Goal: Task Accomplishment & Management: Complete application form

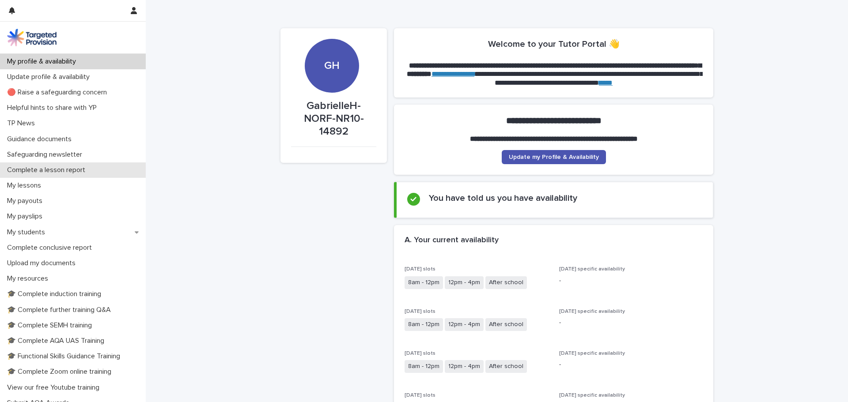
click at [74, 172] on p "Complete a lesson report" at bounding box center [48, 170] width 89 height 8
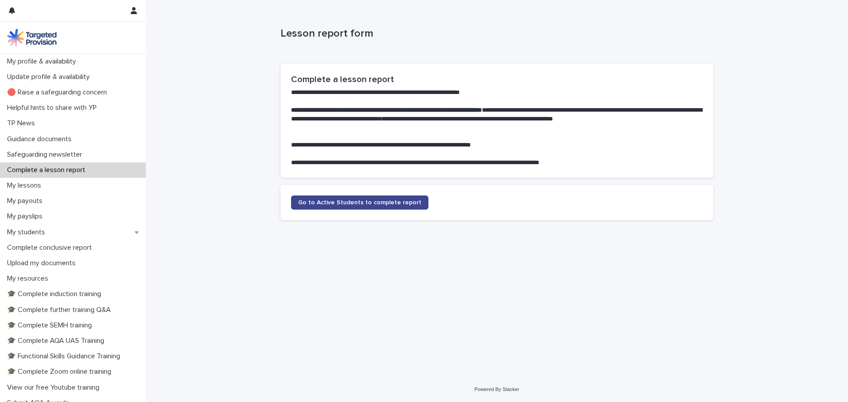
click at [382, 202] on span "Go to Active Students to complete report" at bounding box center [359, 203] width 123 height 6
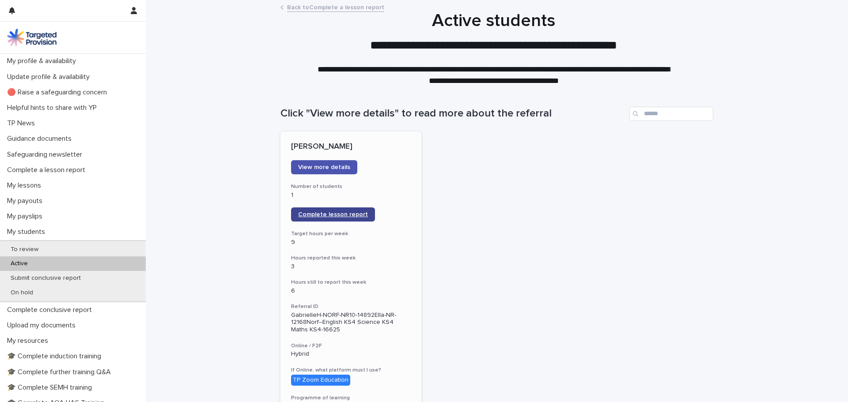
click at [353, 214] on span "Complete lesson report" at bounding box center [333, 215] width 70 height 6
